Goal: Book appointment/travel/reservation

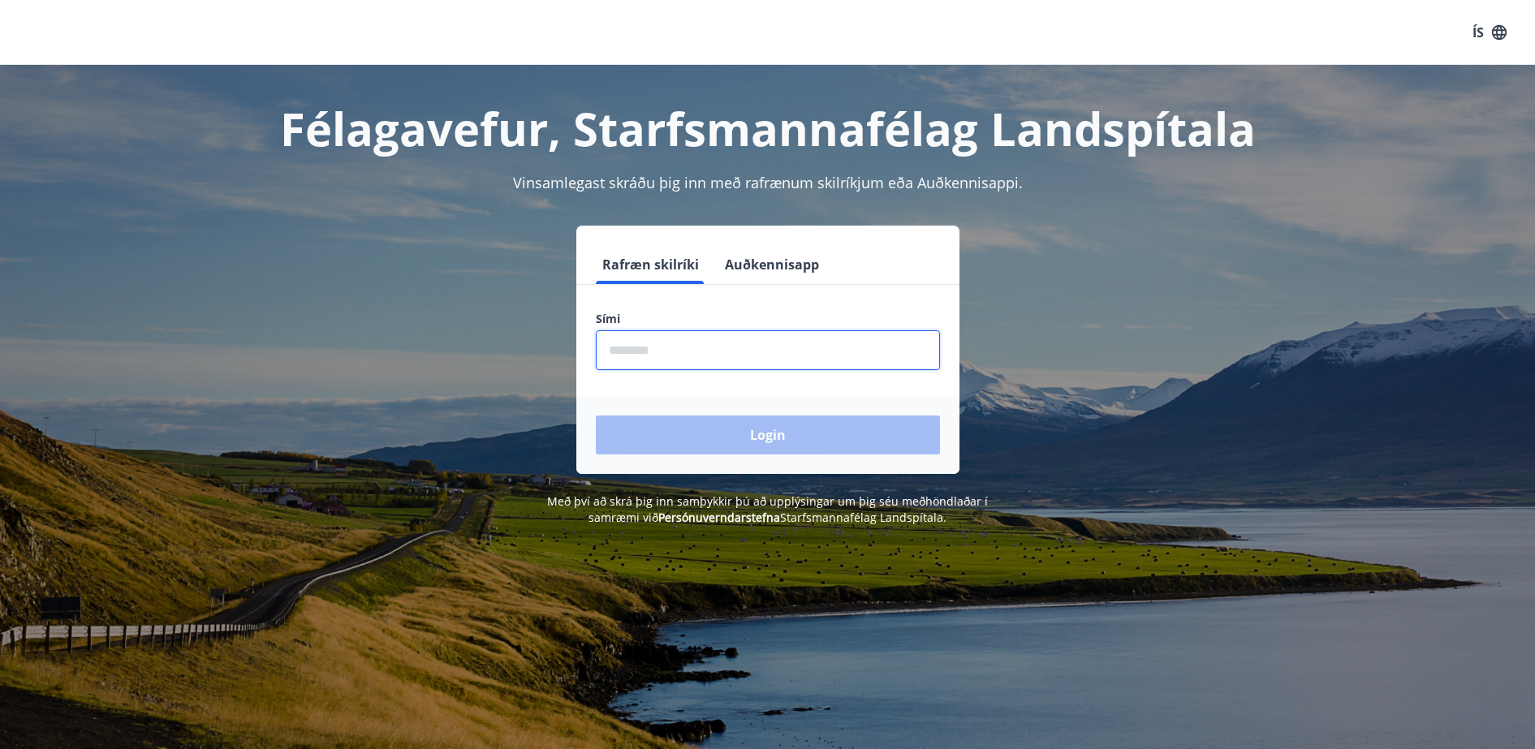
click at [679, 354] on input "phone" at bounding box center [768, 350] width 344 height 40
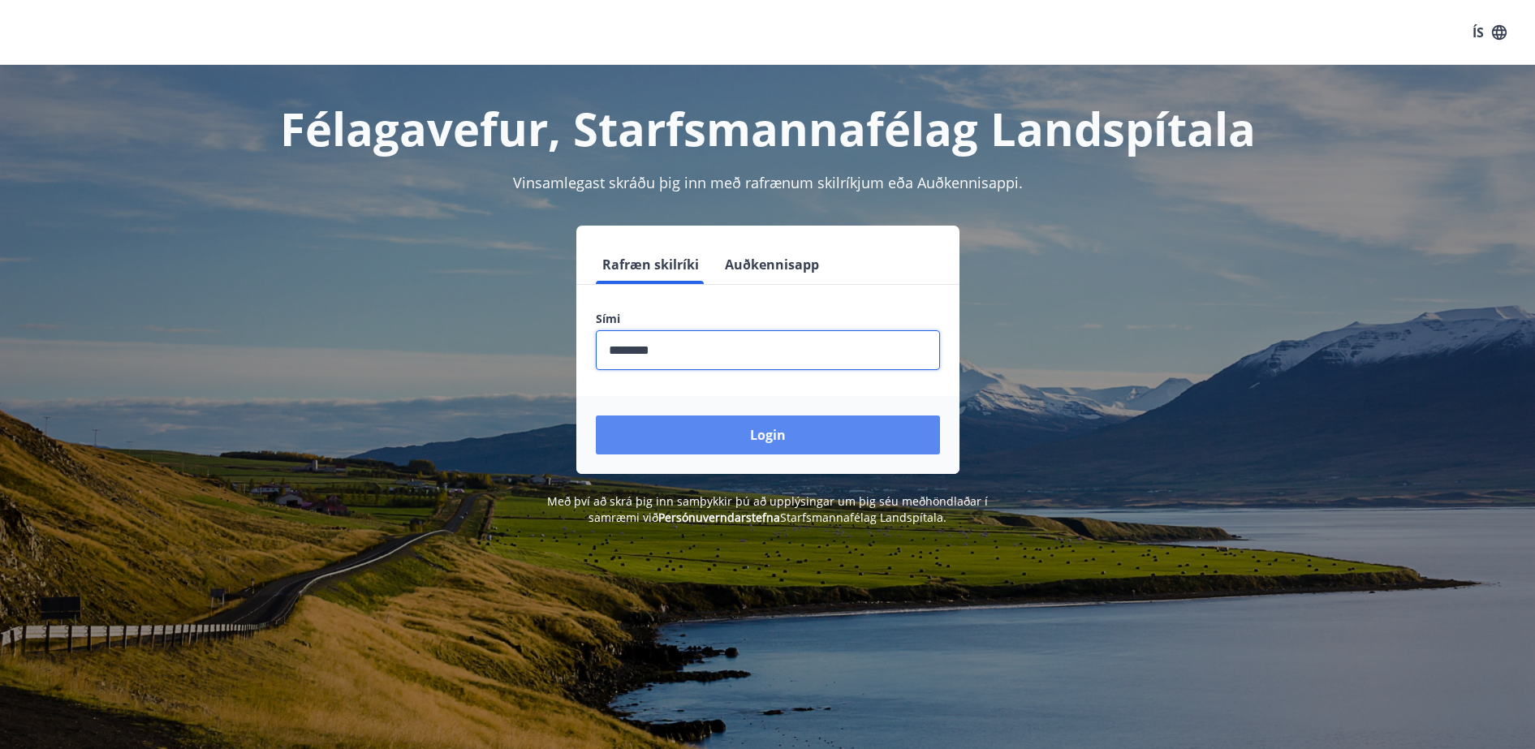
type input "********"
click at [680, 421] on button "Login" at bounding box center [768, 435] width 344 height 39
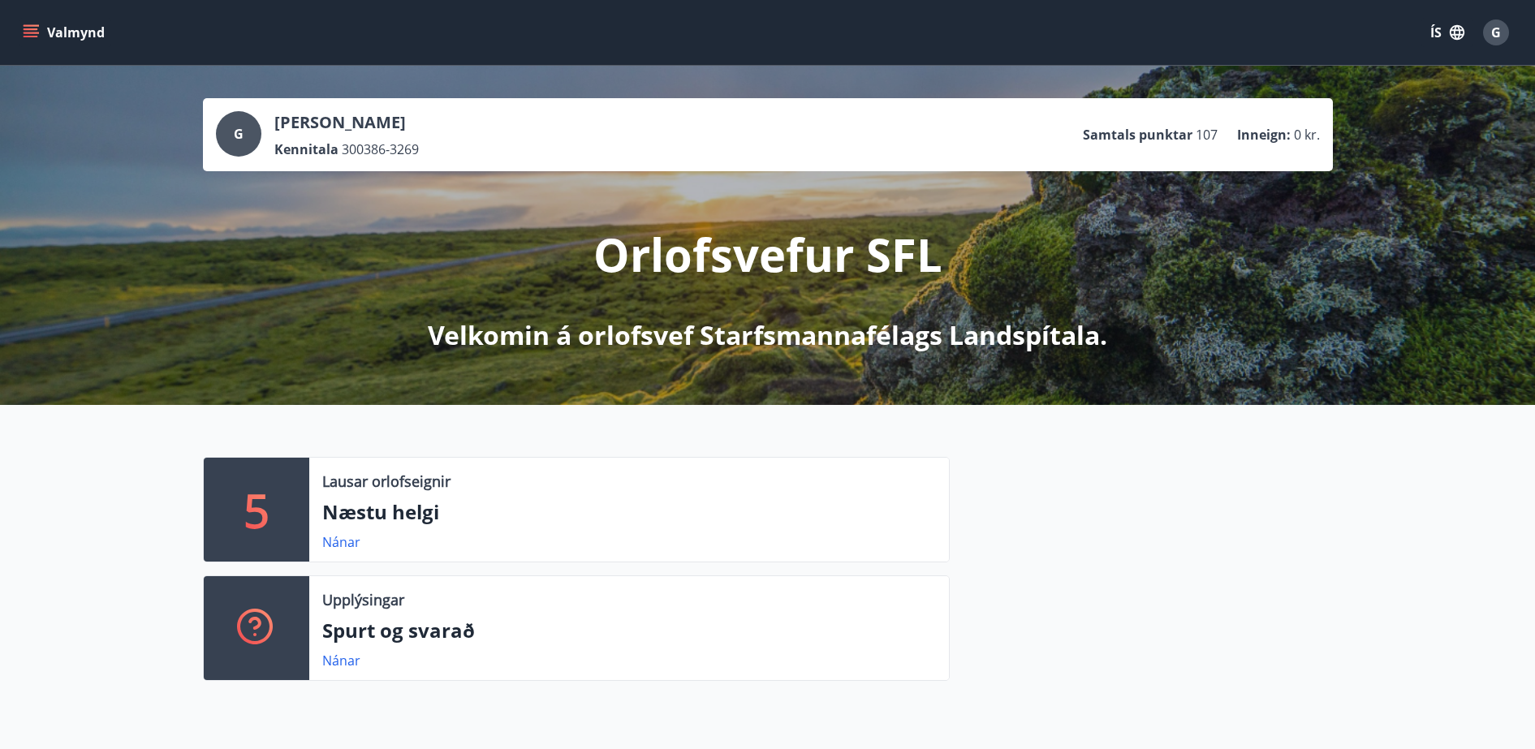
click at [25, 28] on icon "menu" at bounding box center [31, 32] width 16 height 16
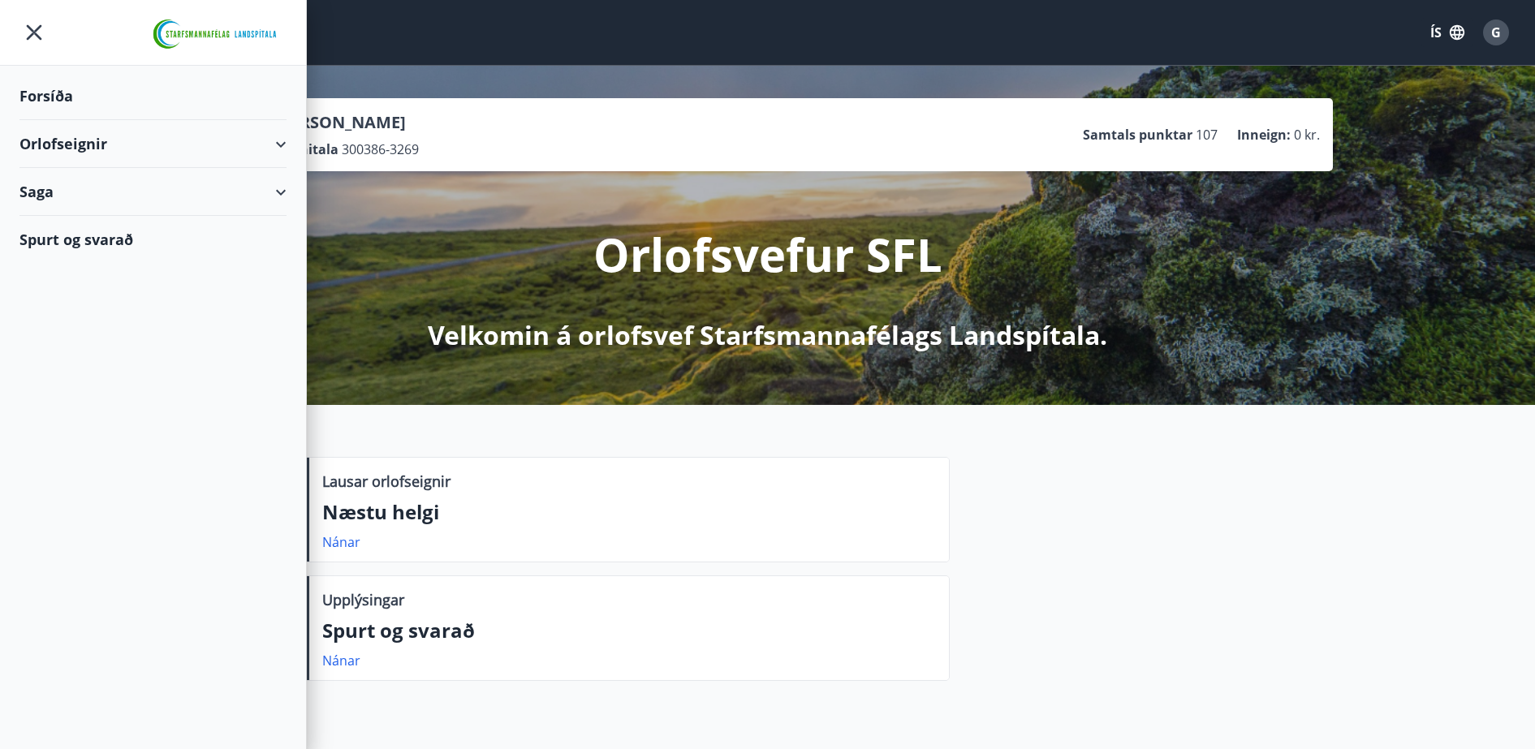
click at [283, 145] on div "Orlofseignir" at bounding box center [152, 144] width 267 height 48
click at [59, 184] on div "Framboð" at bounding box center [152, 185] width 241 height 34
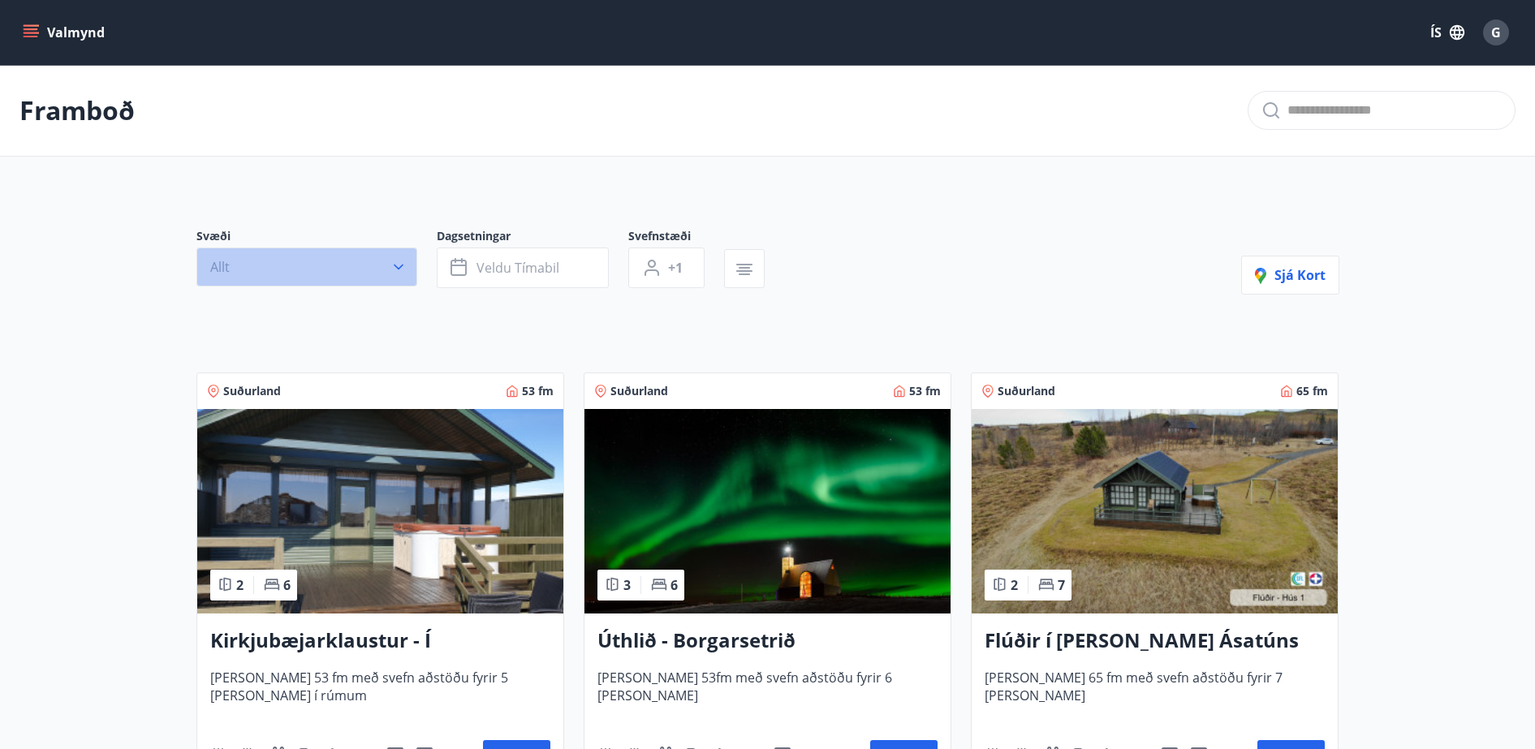
click at [364, 256] on button "Allt" at bounding box center [306, 267] width 221 height 39
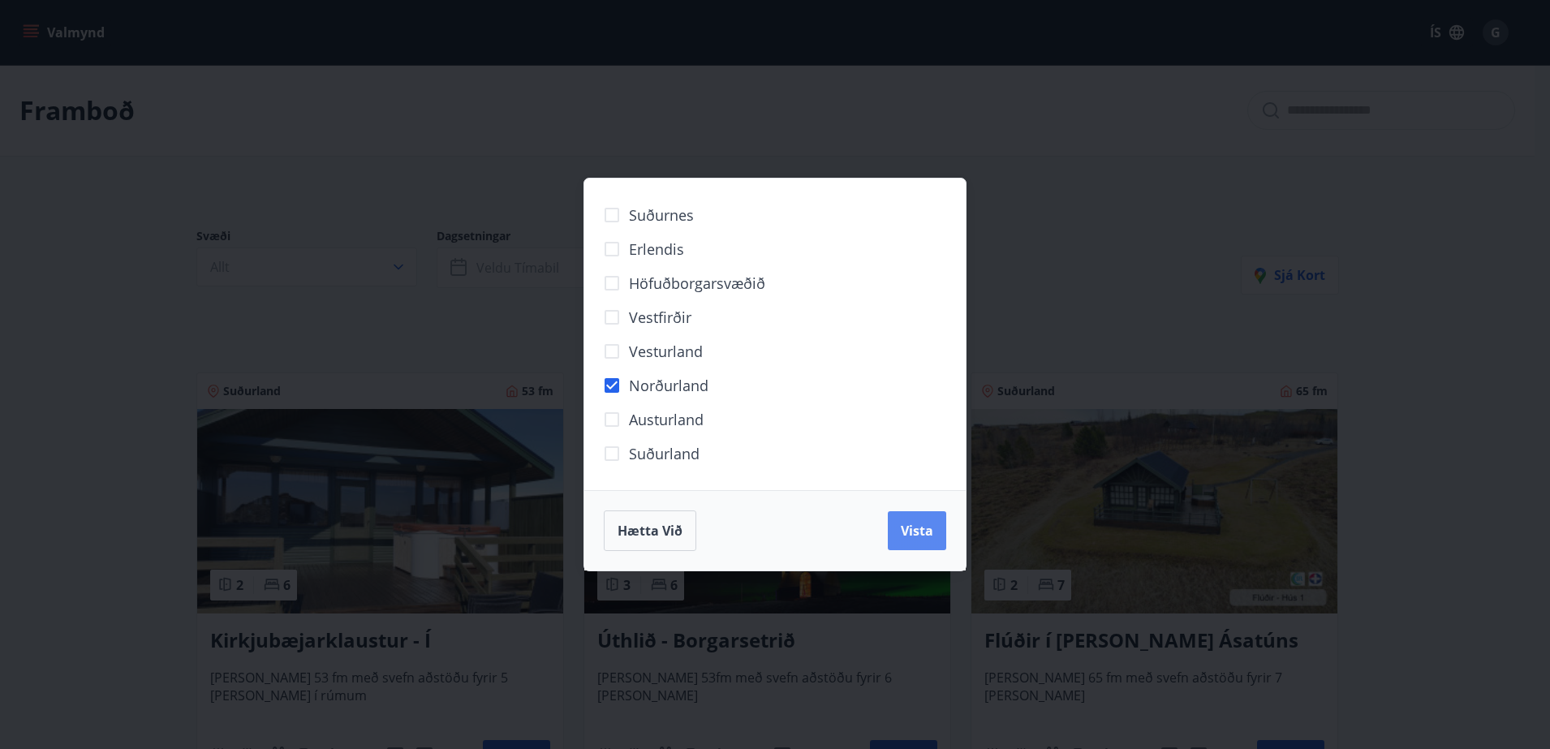
click at [938, 530] on button "Vista" at bounding box center [917, 530] width 58 height 39
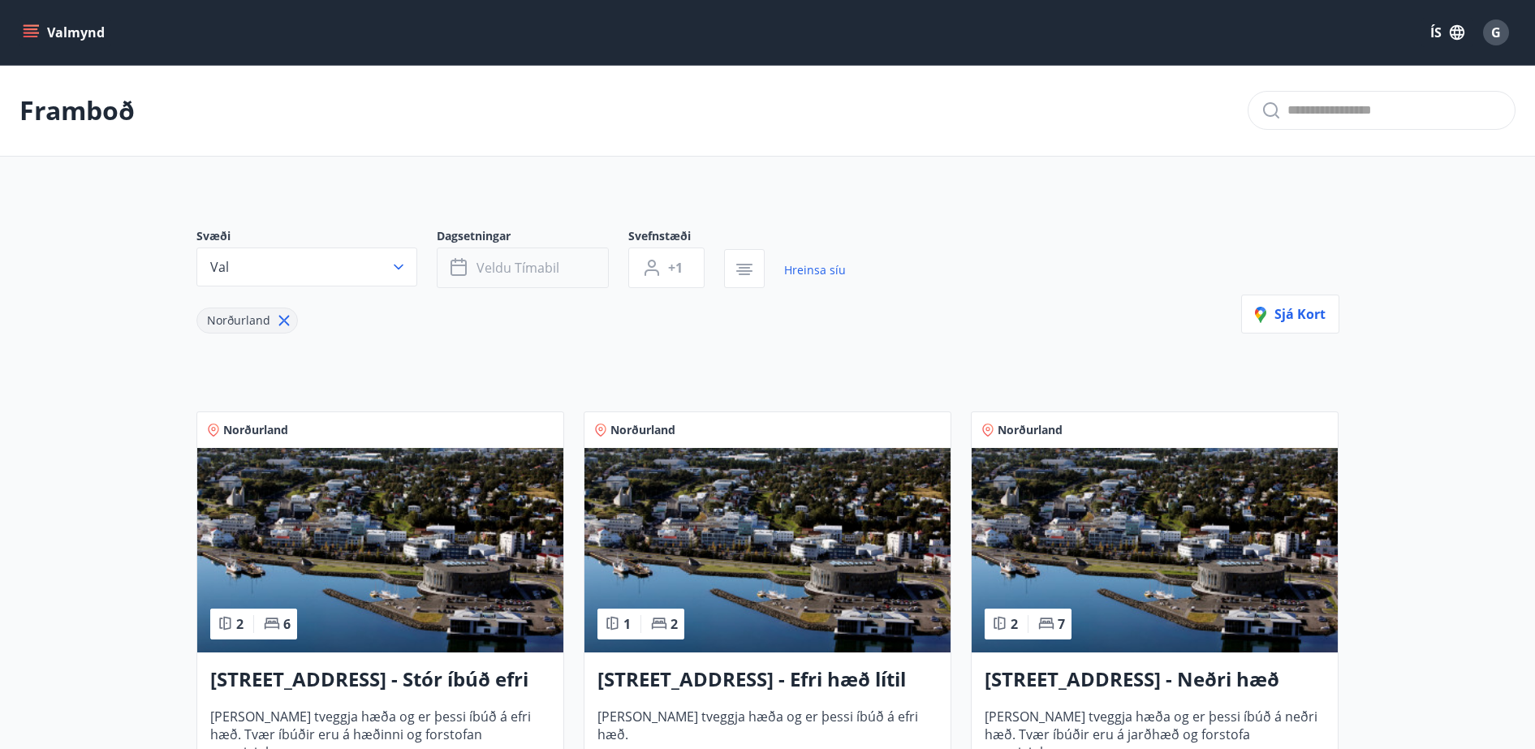
click at [573, 266] on button "Veldu tímabil" at bounding box center [523, 268] width 172 height 41
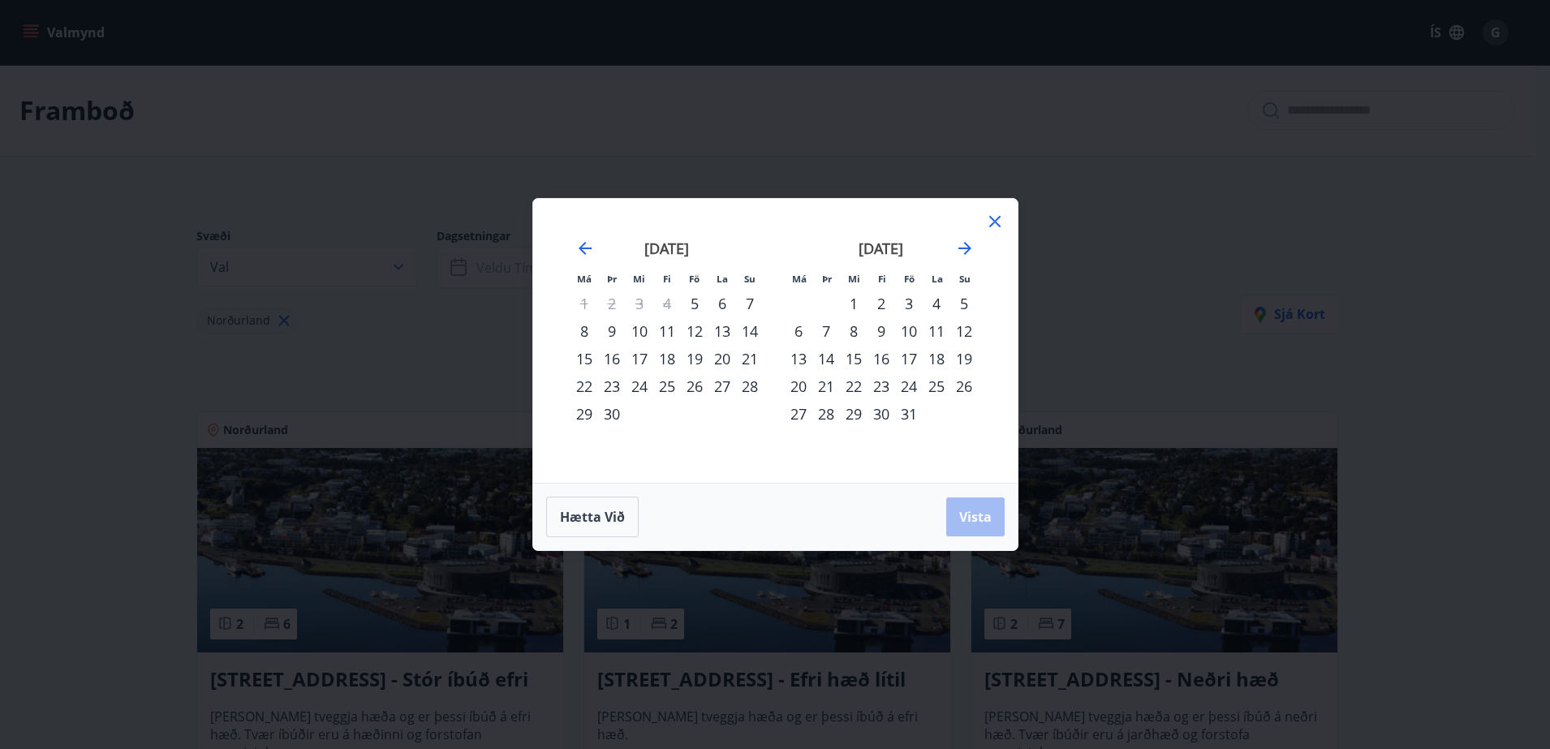
click at [882, 306] on div "2" at bounding box center [882, 304] width 28 height 28
click at [965, 308] on div "5" at bounding box center [964, 304] width 28 height 28
click at [983, 521] on span "Vista" at bounding box center [975, 517] width 32 height 18
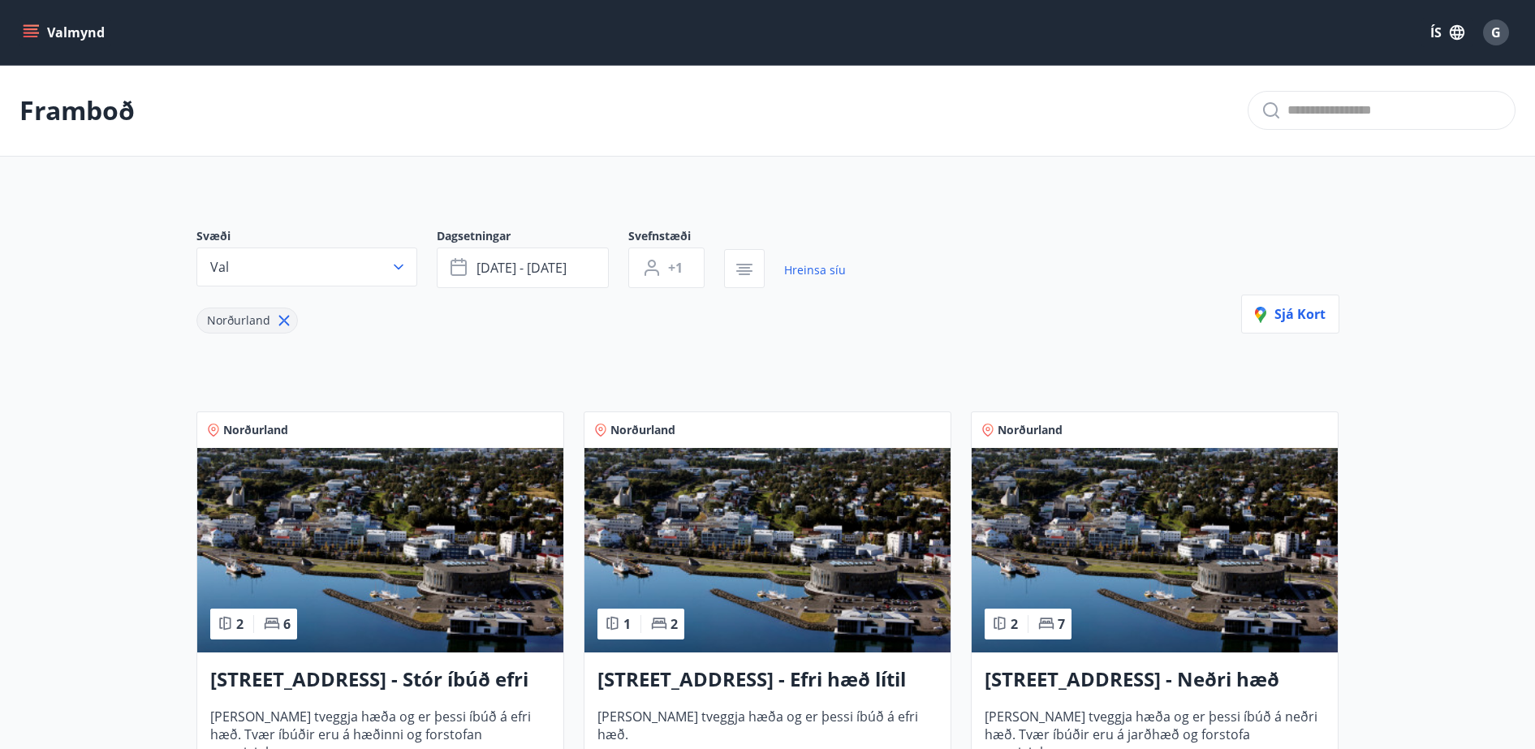
click at [27, 32] on icon "menu" at bounding box center [33, 33] width 18 height 2
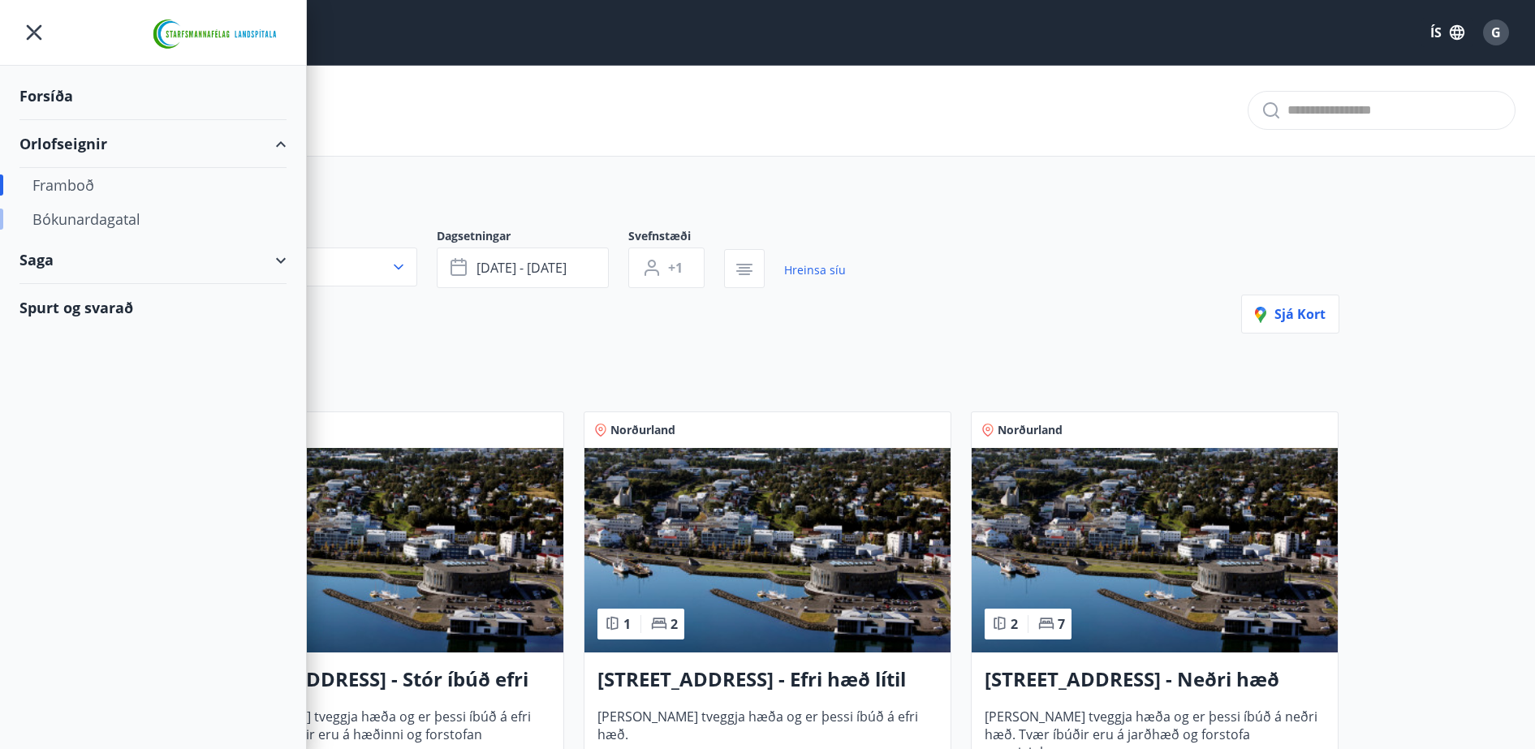
click at [71, 224] on div "Bókunardagatal" at bounding box center [152, 219] width 241 height 34
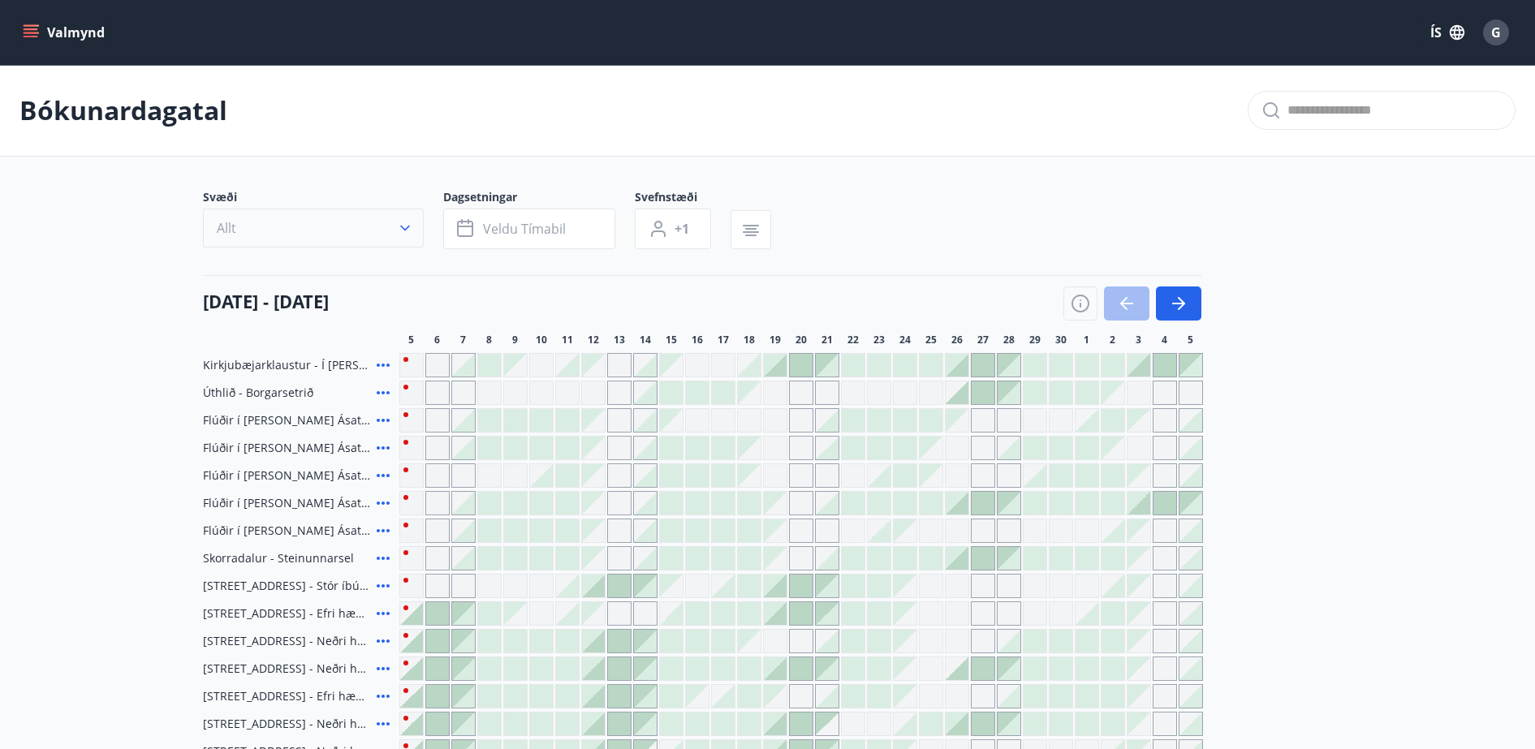
click at [339, 224] on button "Allt" at bounding box center [313, 228] width 221 height 39
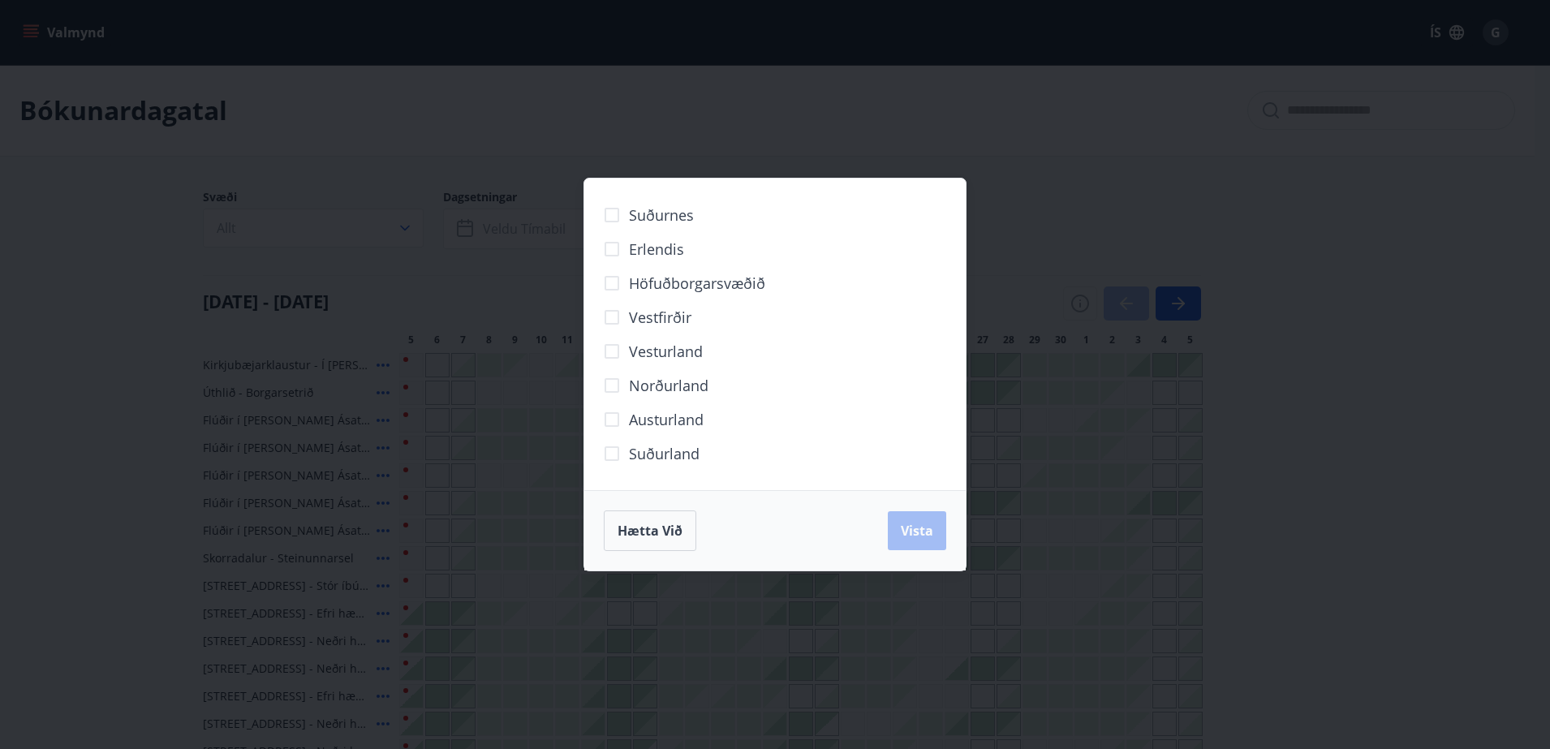
click at [644, 377] on span "Norðurland" at bounding box center [669, 385] width 80 height 21
click at [933, 520] on button "Vista" at bounding box center [917, 530] width 58 height 39
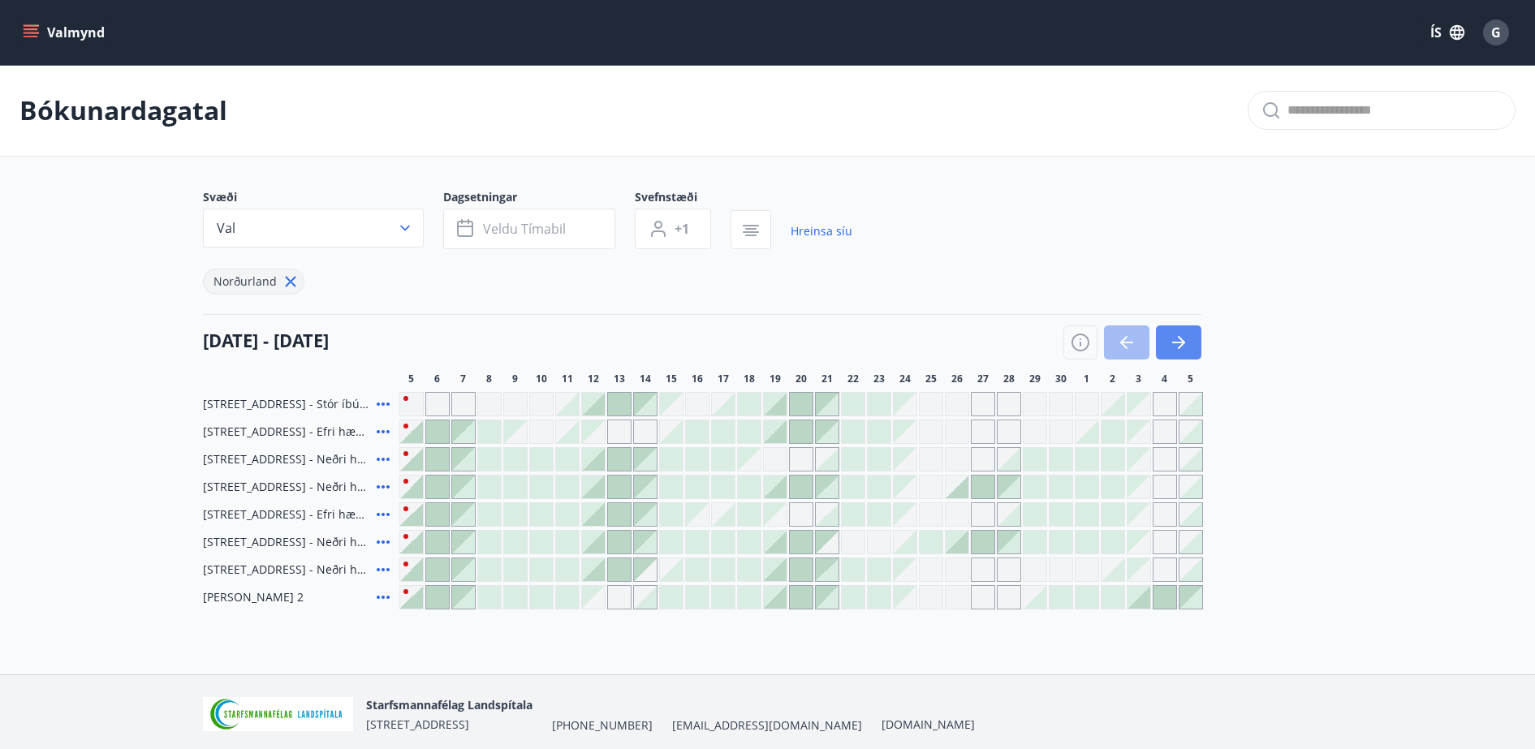
click at [1173, 348] on icon "button" at bounding box center [1178, 342] width 19 height 19
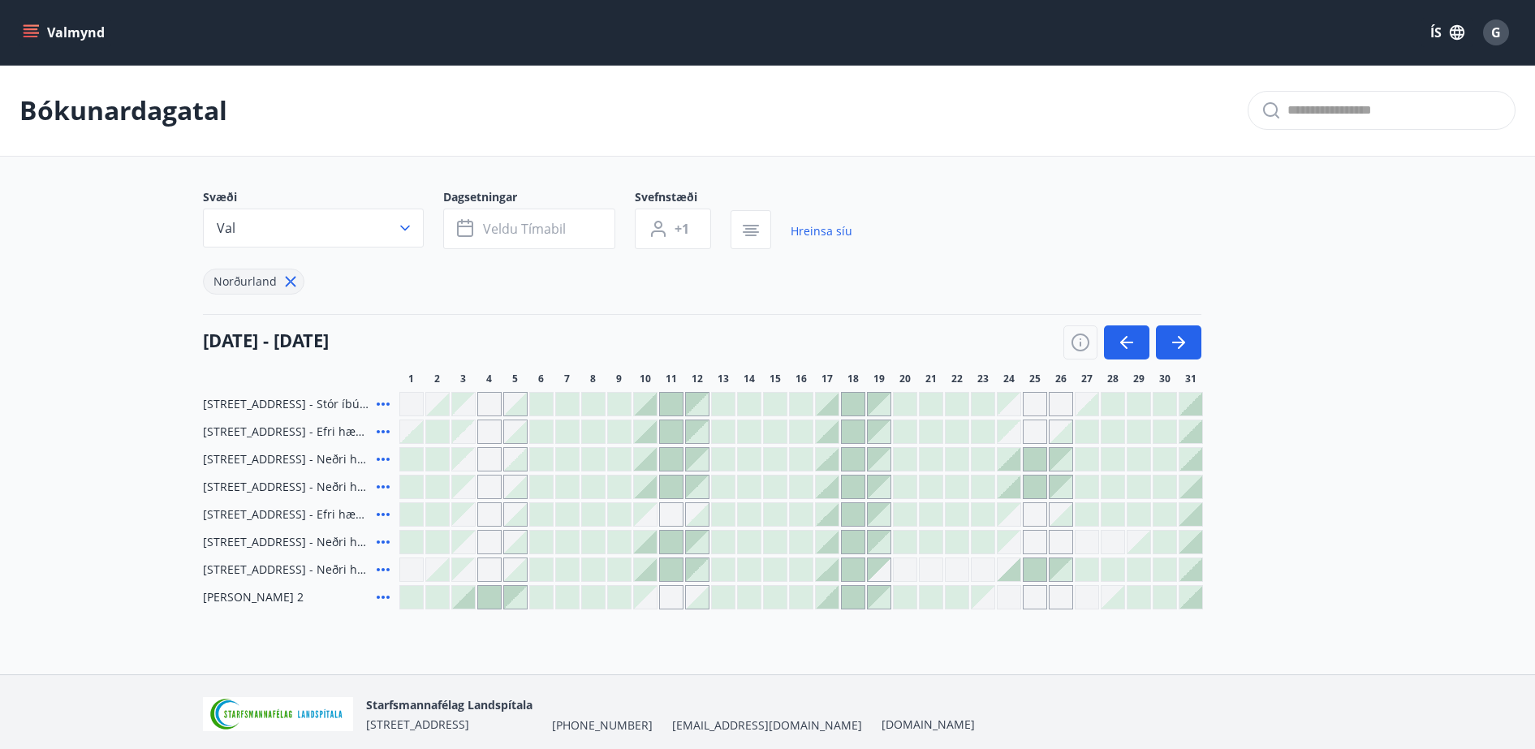
scroll to position [62, 0]
